Goal: Task Accomplishment & Management: Use online tool/utility

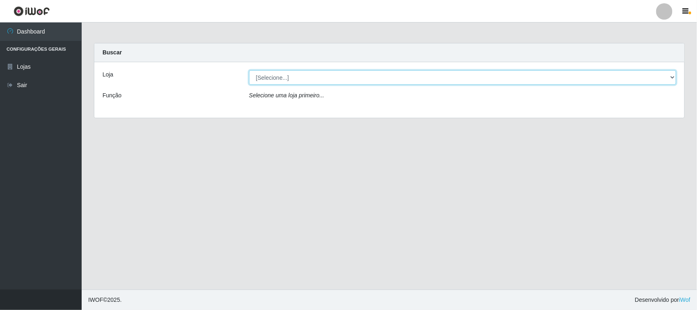
click at [291, 81] on select "[Selecione...] Hiper Queiroz - [GEOGRAPHIC_DATA]" at bounding box center [462, 77] width 427 height 14
select select "515"
click at [249, 70] on select "[Selecione...] Hiper Queiroz - [GEOGRAPHIC_DATA]" at bounding box center [462, 77] width 427 height 14
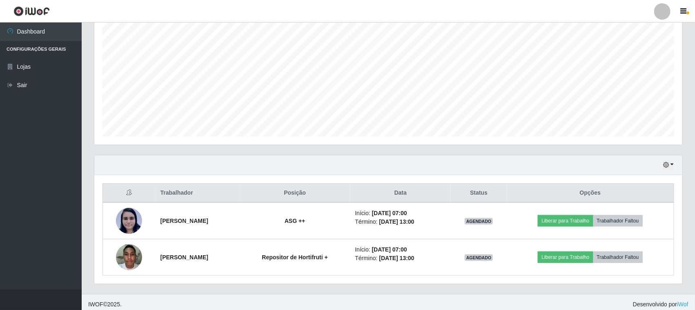
scroll to position [161, 0]
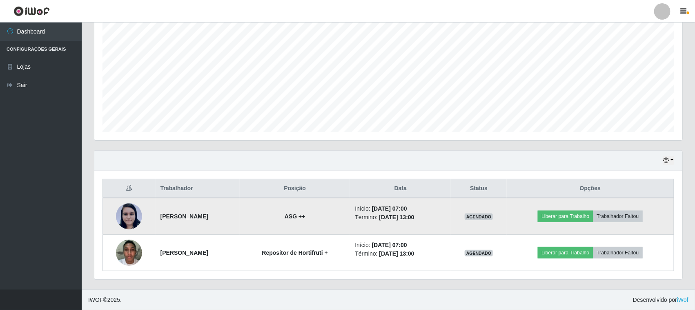
click at [116, 213] on img at bounding box center [129, 216] width 26 height 27
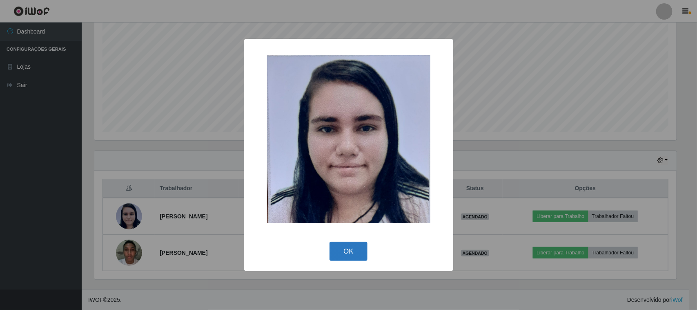
click at [347, 257] on button "OK" at bounding box center [349, 250] width 38 height 19
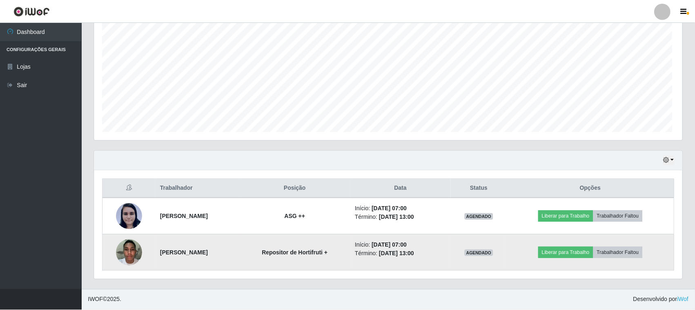
scroll to position [170, 588]
click at [131, 256] on img at bounding box center [129, 252] width 26 height 35
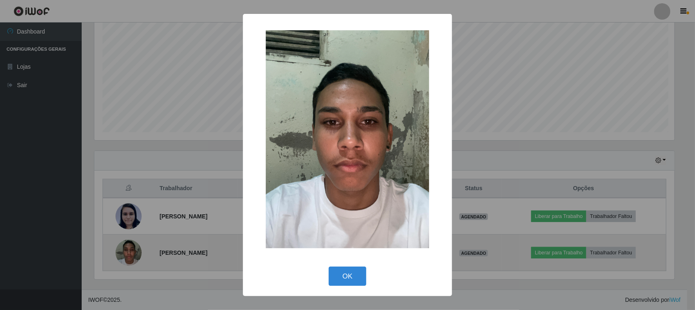
scroll to position [170, 583]
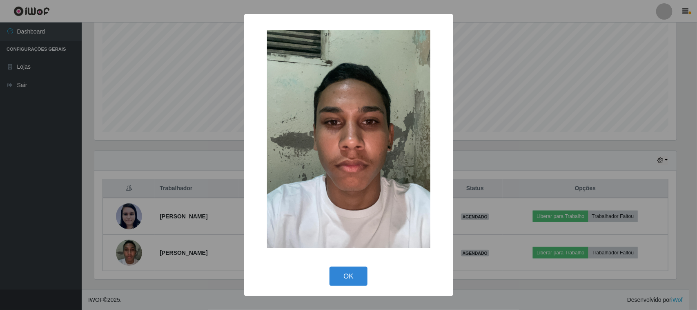
click at [369, 281] on div "OK Cancel" at bounding box center [349, 275] width 193 height 23
click at [359, 280] on button "OK" at bounding box center [349, 275] width 38 height 19
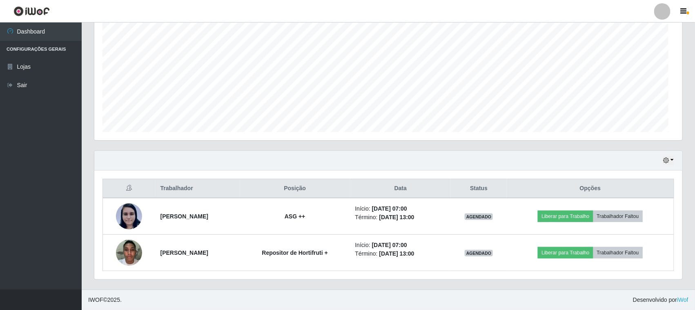
scroll to position [170, 588]
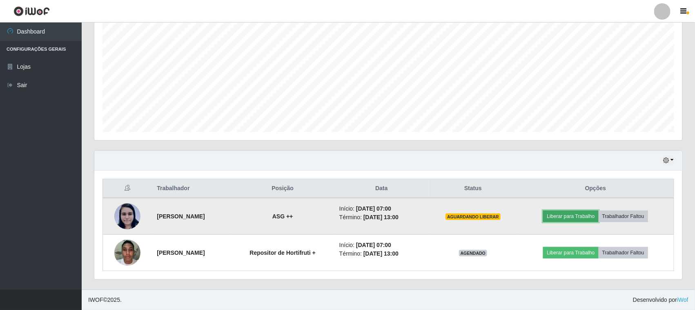
click at [588, 218] on button "Liberar para Trabalho" at bounding box center [570, 215] width 55 height 11
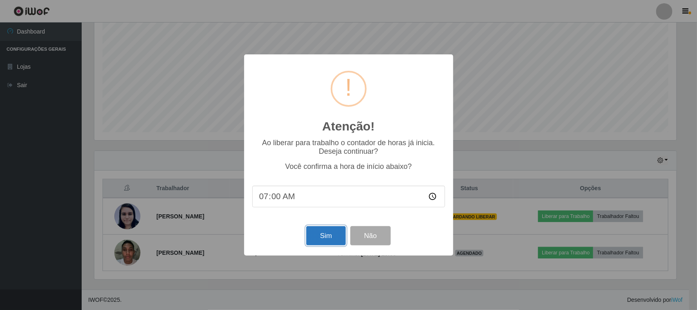
click at [321, 237] on button "Sim" at bounding box center [326, 235] width 40 height 19
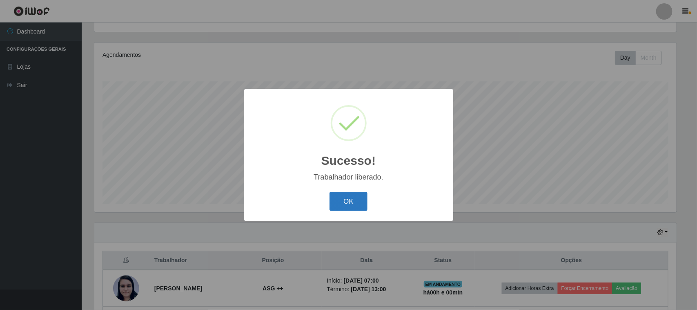
click at [364, 208] on button "OK" at bounding box center [349, 201] width 38 height 19
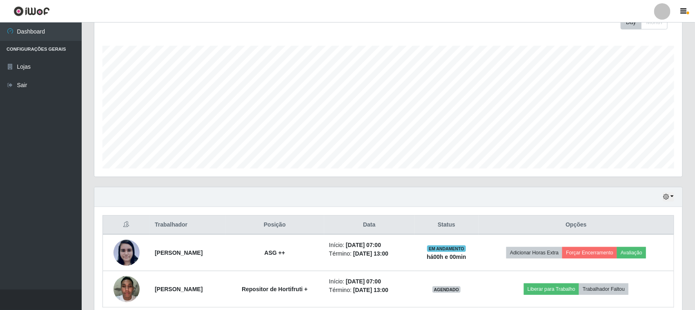
scroll to position [161, 0]
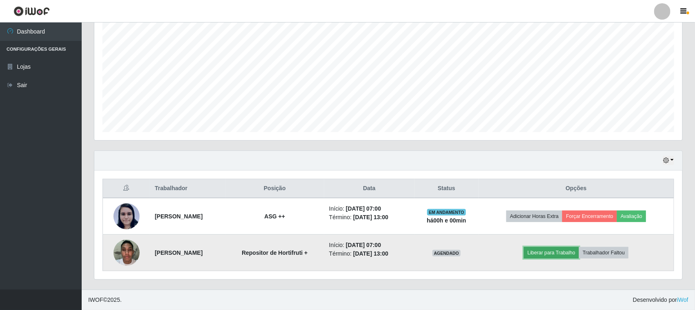
click at [556, 249] on button "Liberar para Trabalho" at bounding box center [551, 252] width 55 height 11
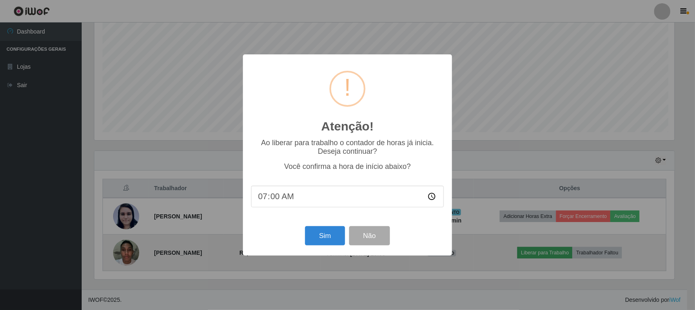
scroll to position [170, 583]
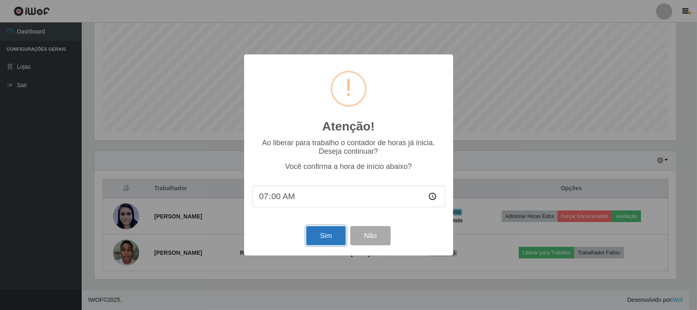
click at [310, 233] on button "Sim" at bounding box center [326, 235] width 40 height 19
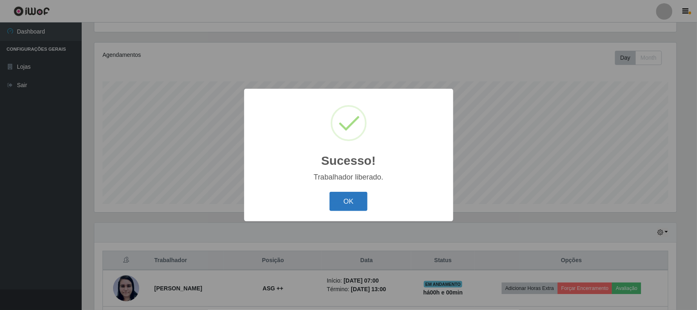
click at [336, 199] on button "OK" at bounding box center [349, 201] width 38 height 19
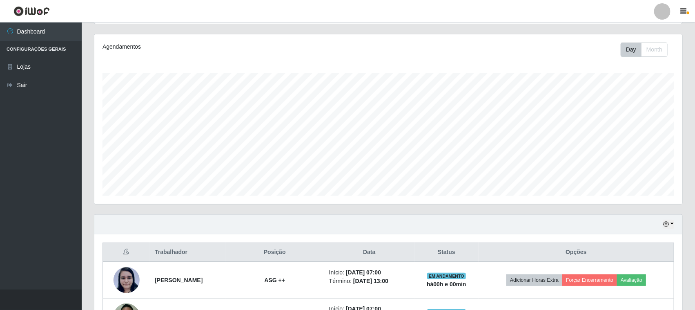
scroll to position [161, 0]
